Goal: Task Accomplishment & Management: Manage account settings

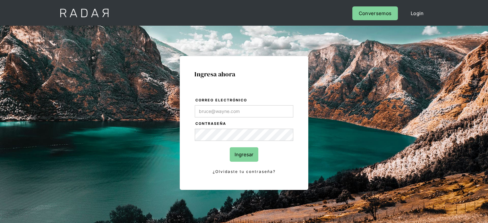
type input "wara.loayza@remitee.com"
click at [239, 155] on input "Ingresar" at bounding box center [244, 154] width 29 height 14
